Goal: Information Seeking & Learning: Learn about a topic

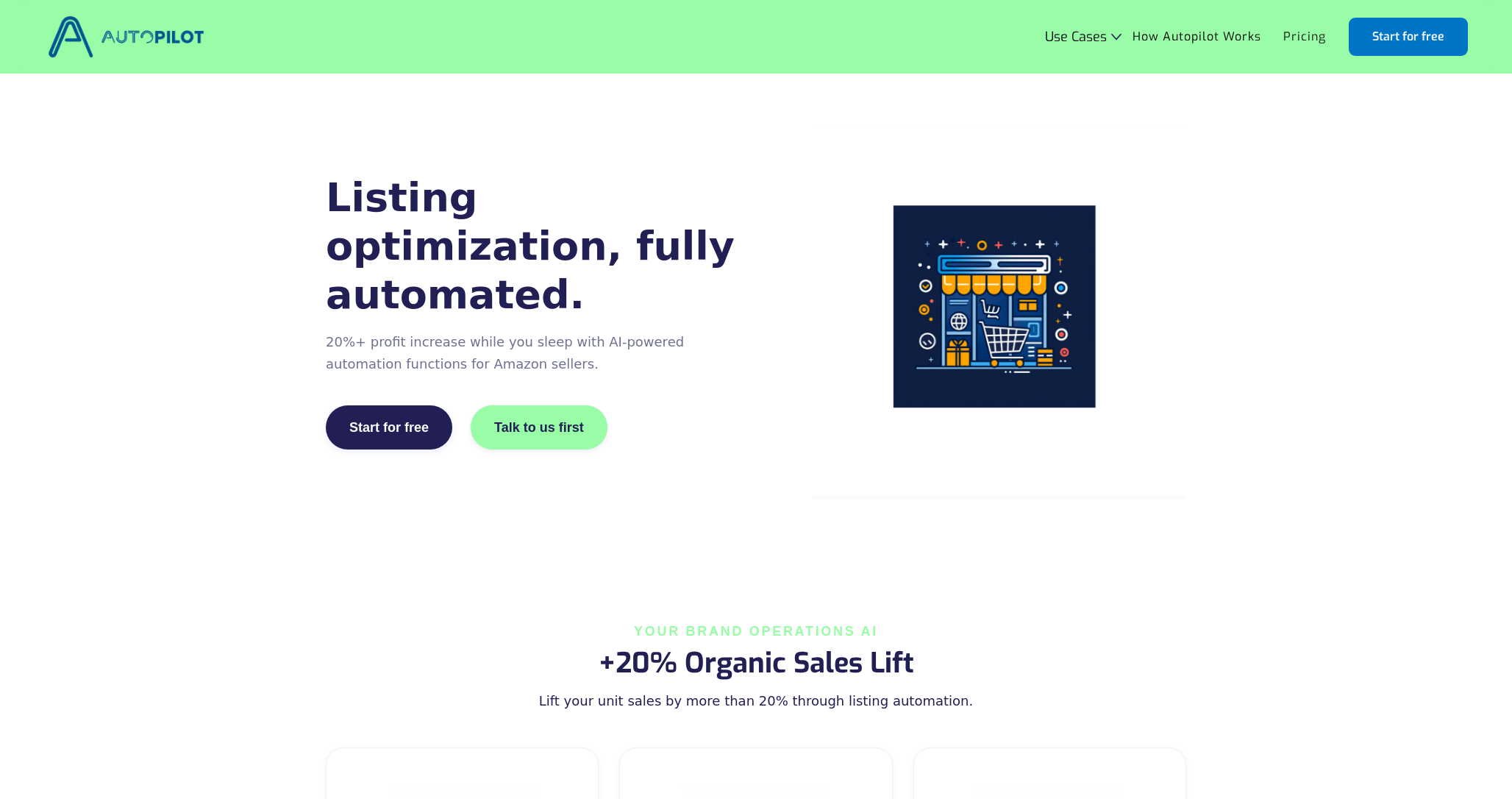
click at [1306, 46] on link "Pricing" at bounding box center [1305, 37] width 65 height 28
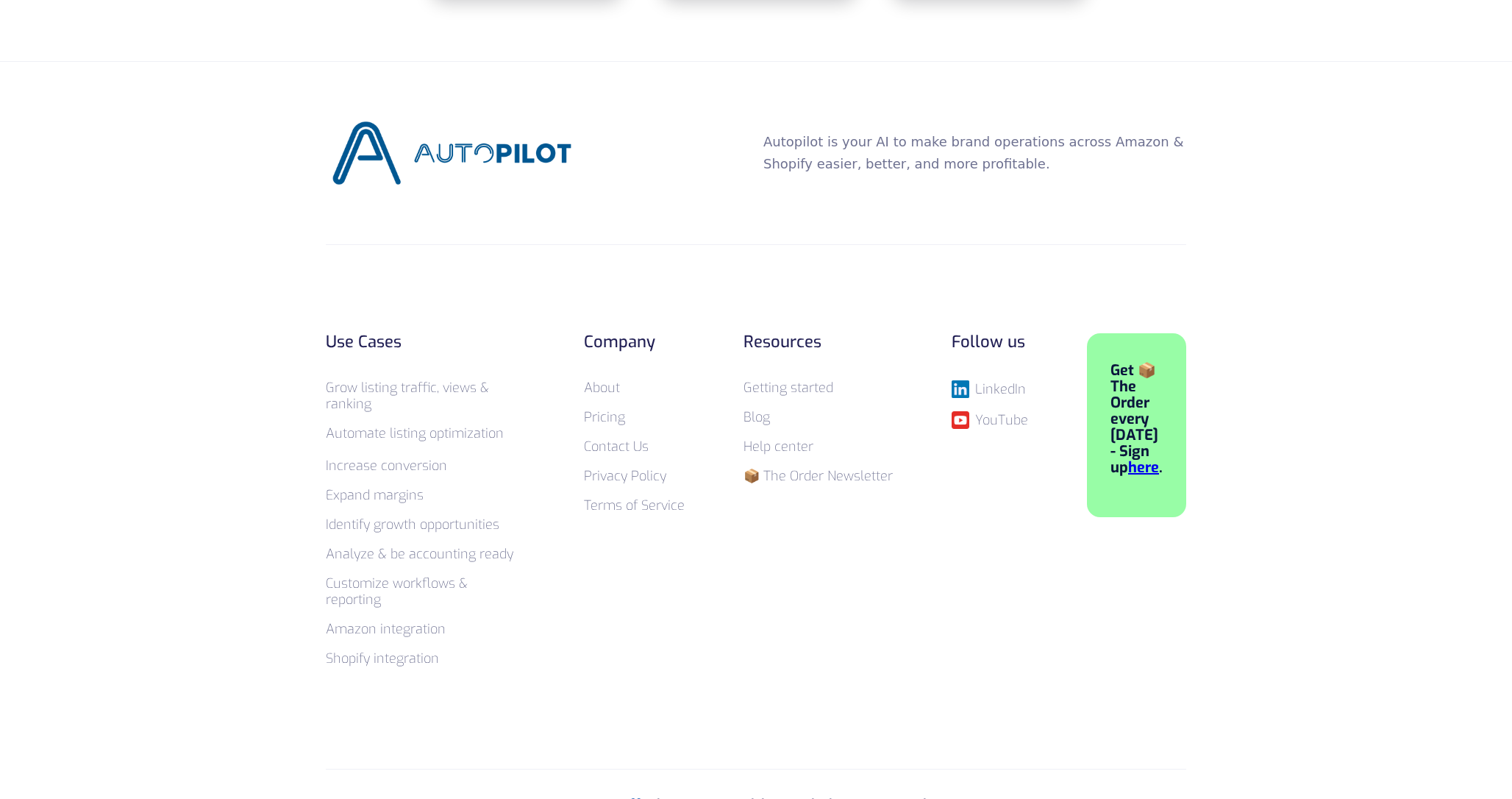
scroll to position [969, 0]
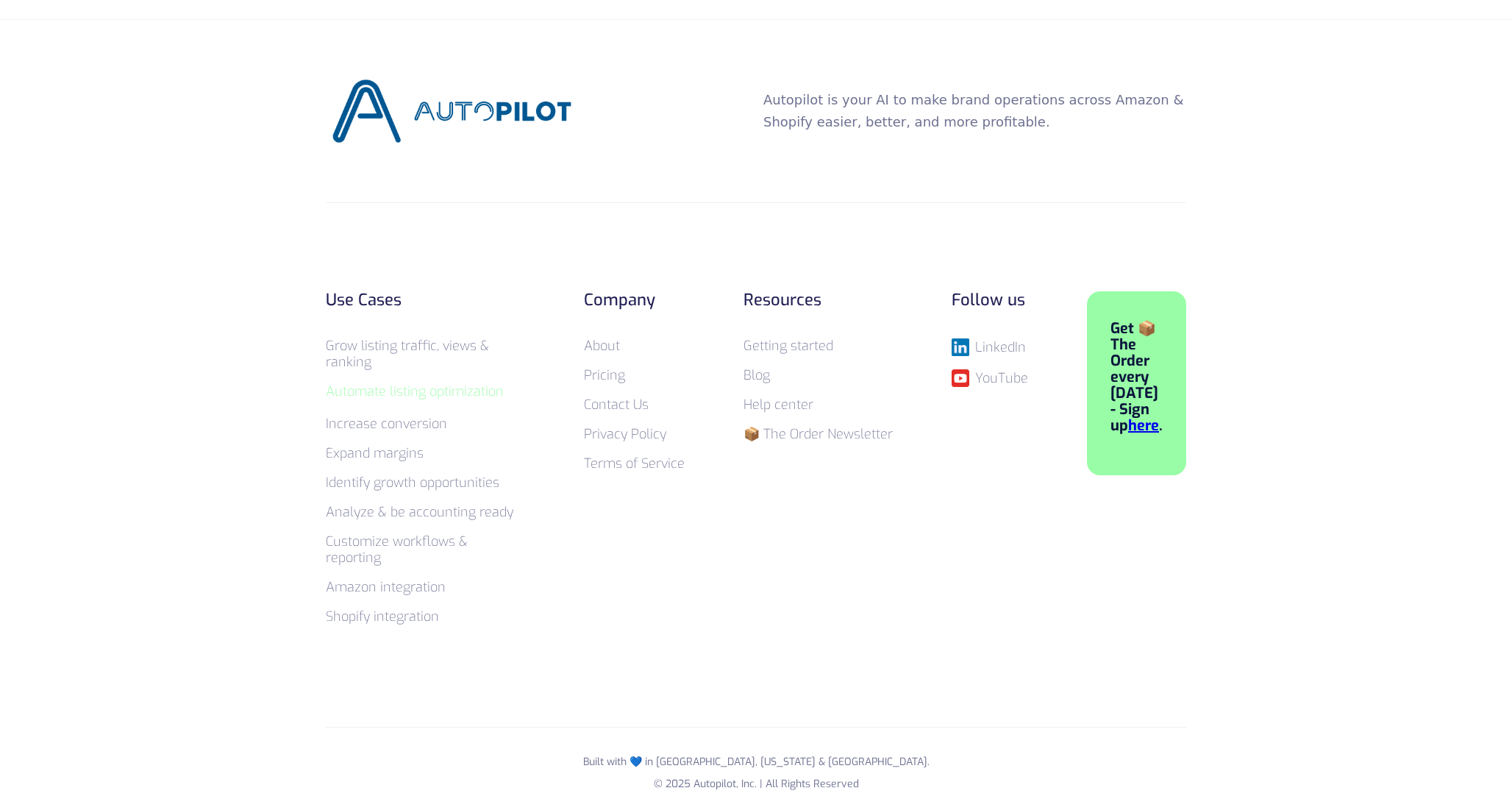
click at [424, 392] on link "Automate listing optimization ‍ ‍" at bounding box center [415, 391] width 178 height 17
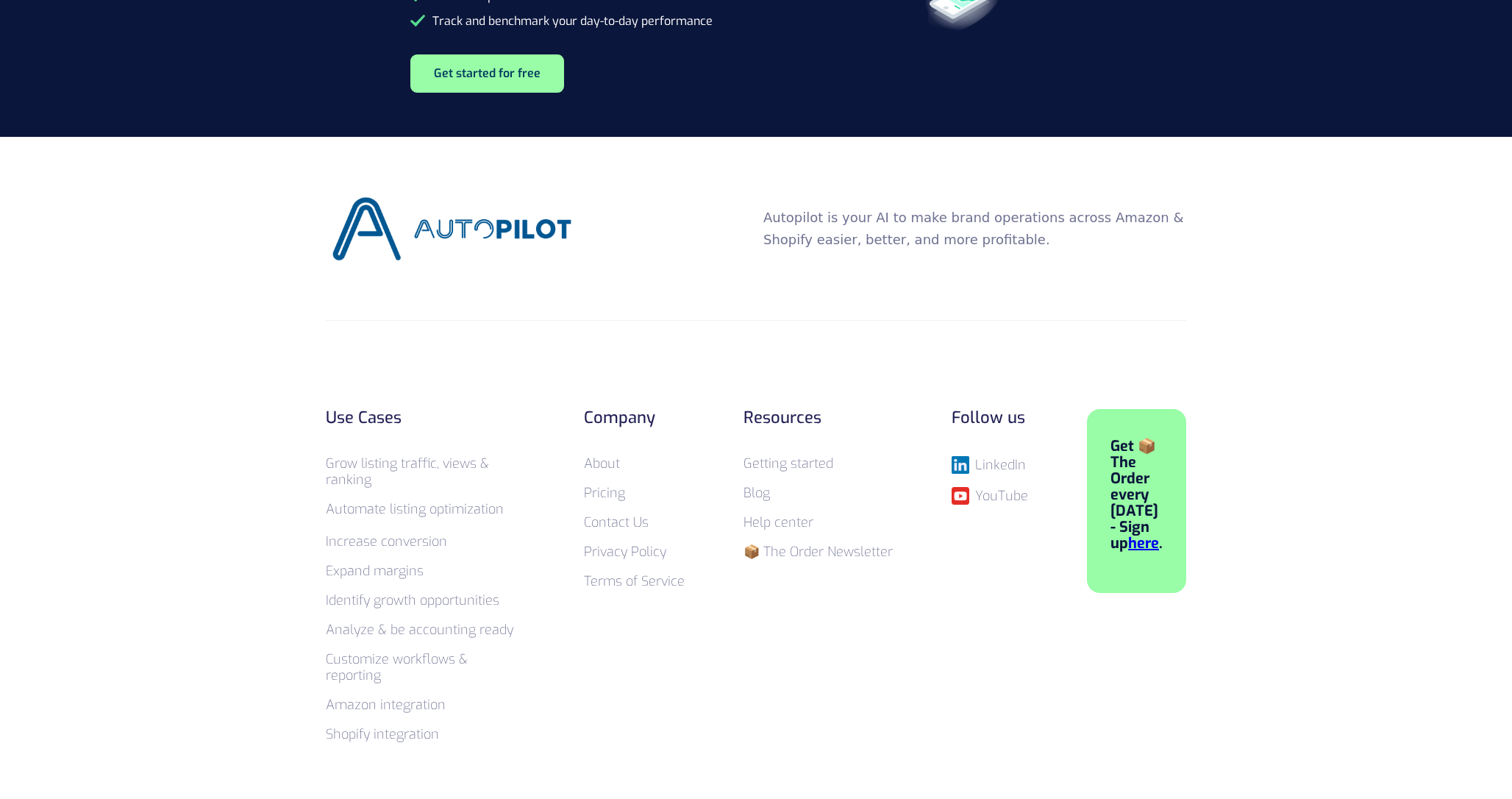
scroll to position [3120, 0]
